Goal: Register for event/course

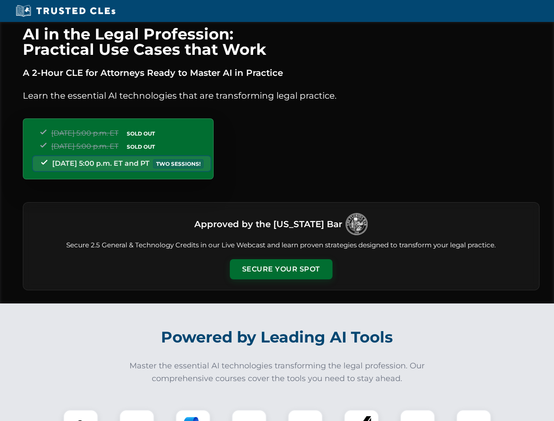
click at [281, 269] on button "Secure Your Spot" at bounding box center [281, 269] width 103 height 20
click at [81, 416] on img at bounding box center [80, 427] width 25 height 25
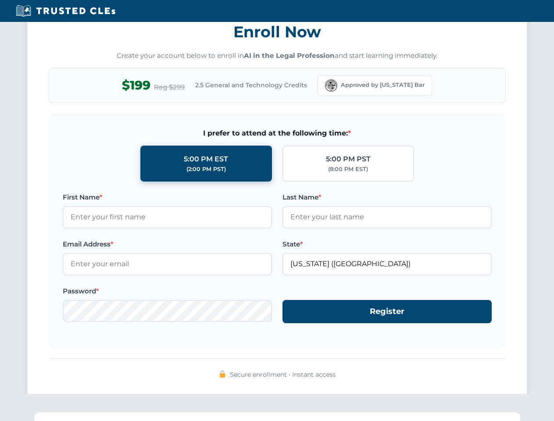
scroll to position [861, 0]
